Goal: Transaction & Acquisition: Purchase product/service

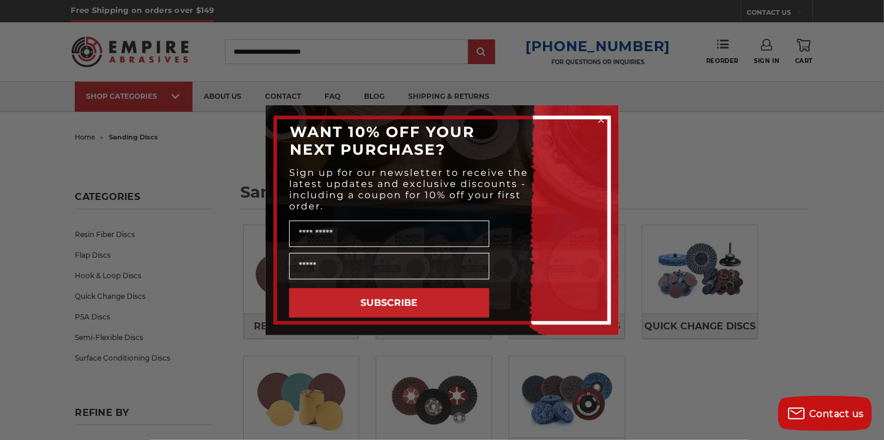
click at [727, 187] on div "Close dialog WANT 10% OFF YOUR NEXT PURCHASE? Sign up for our newsletter to rec…" at bounding box center [442, 220] width 884 height 440
click at [600, 119] on icon "Close dialog" at bounding box center [601, 120] width 5 height 5
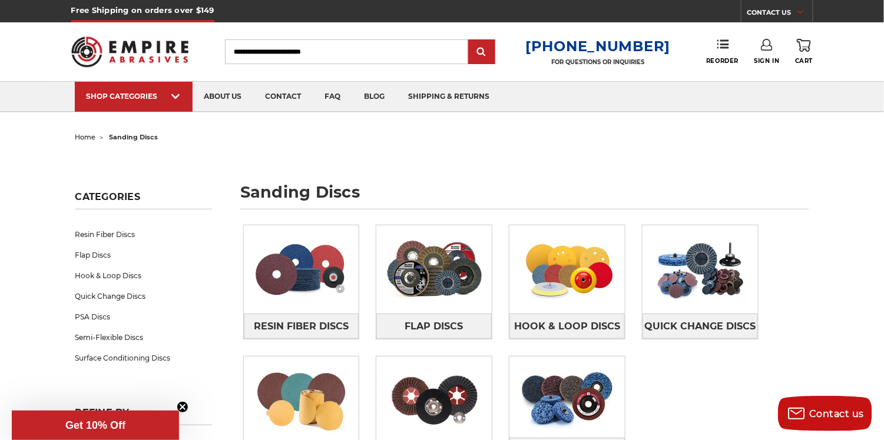
click at [327, 45] on input "Search" at bounding box center [346, 51] width 243 height 25
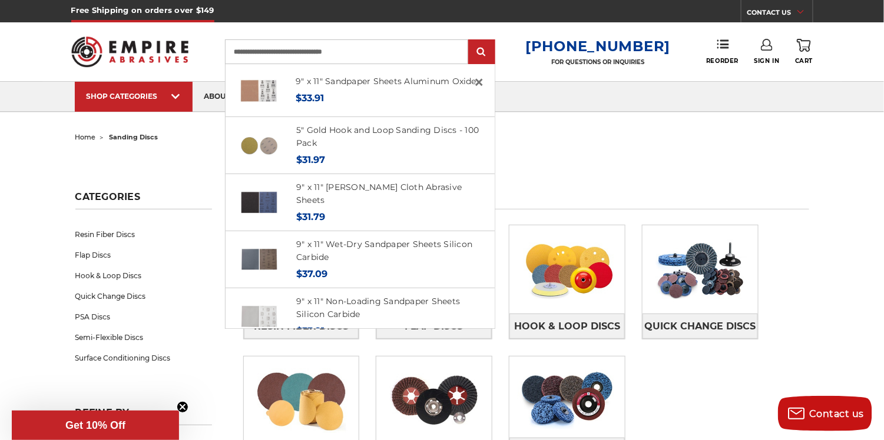
type input "**********"
click at [470, 41] on input "submit" at bounding box center [482, 53] width 24 height 24
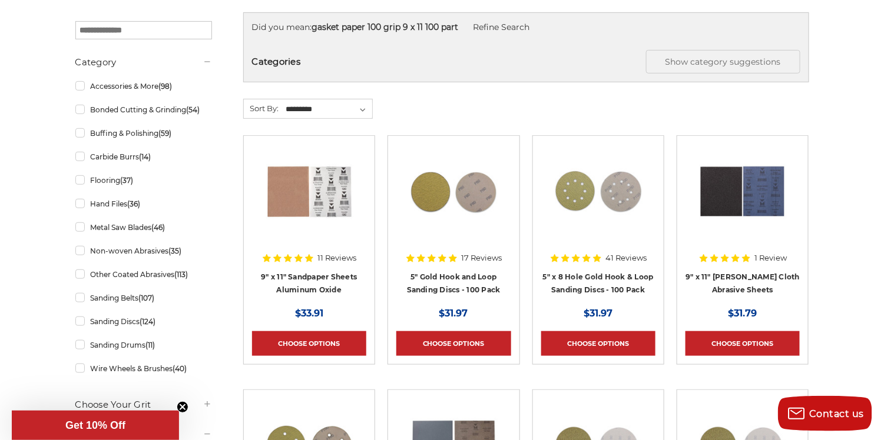
scroll to position [196, 0]
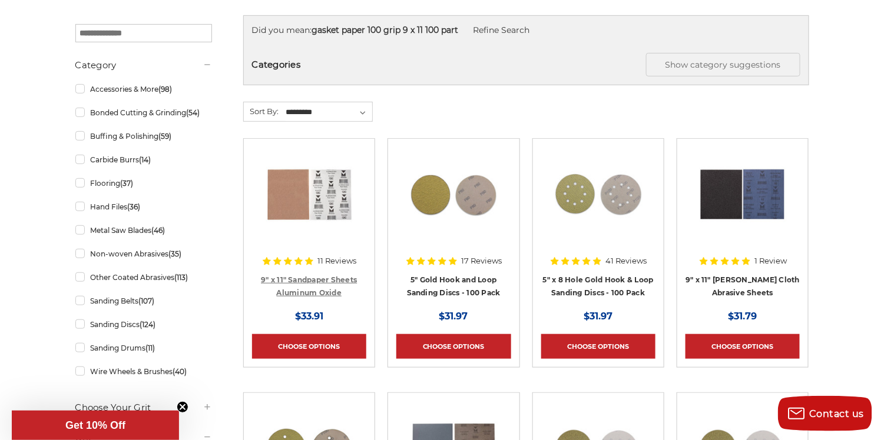
click at [294, 280] on link "9" x 11" Sandpaper Sheets Aluminum Oxide" at bounding box center [309, 287] width 96 height 22
